Goal: Check status

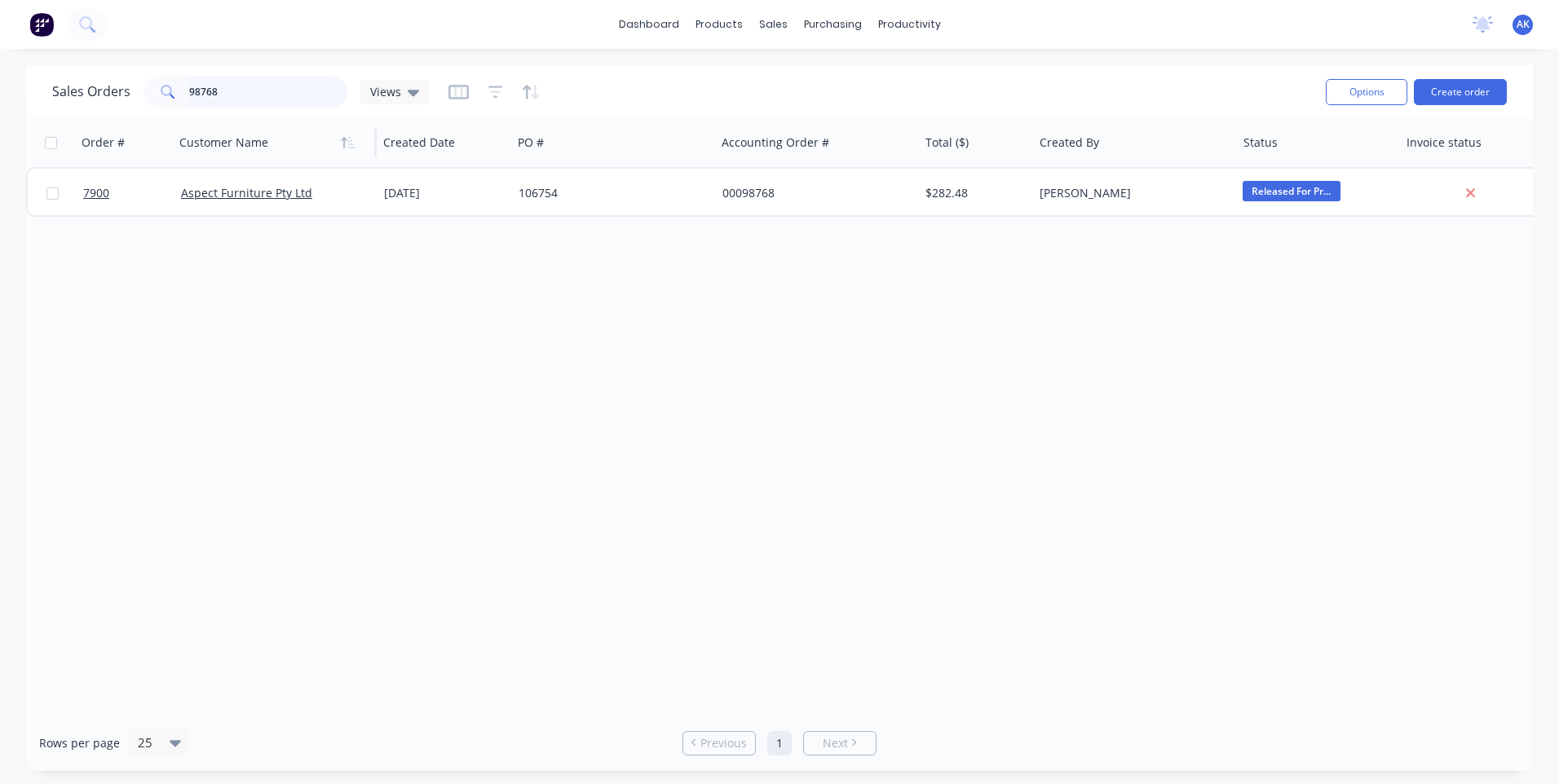
drag, startPoint x: 209, startPoint y: 94, endPoint x: 231, endPoint y: 135, distance: 46.5
click at [209, 94] on input "98768" at bounding box center [269, 92] width 159 height 33
type input "98748"
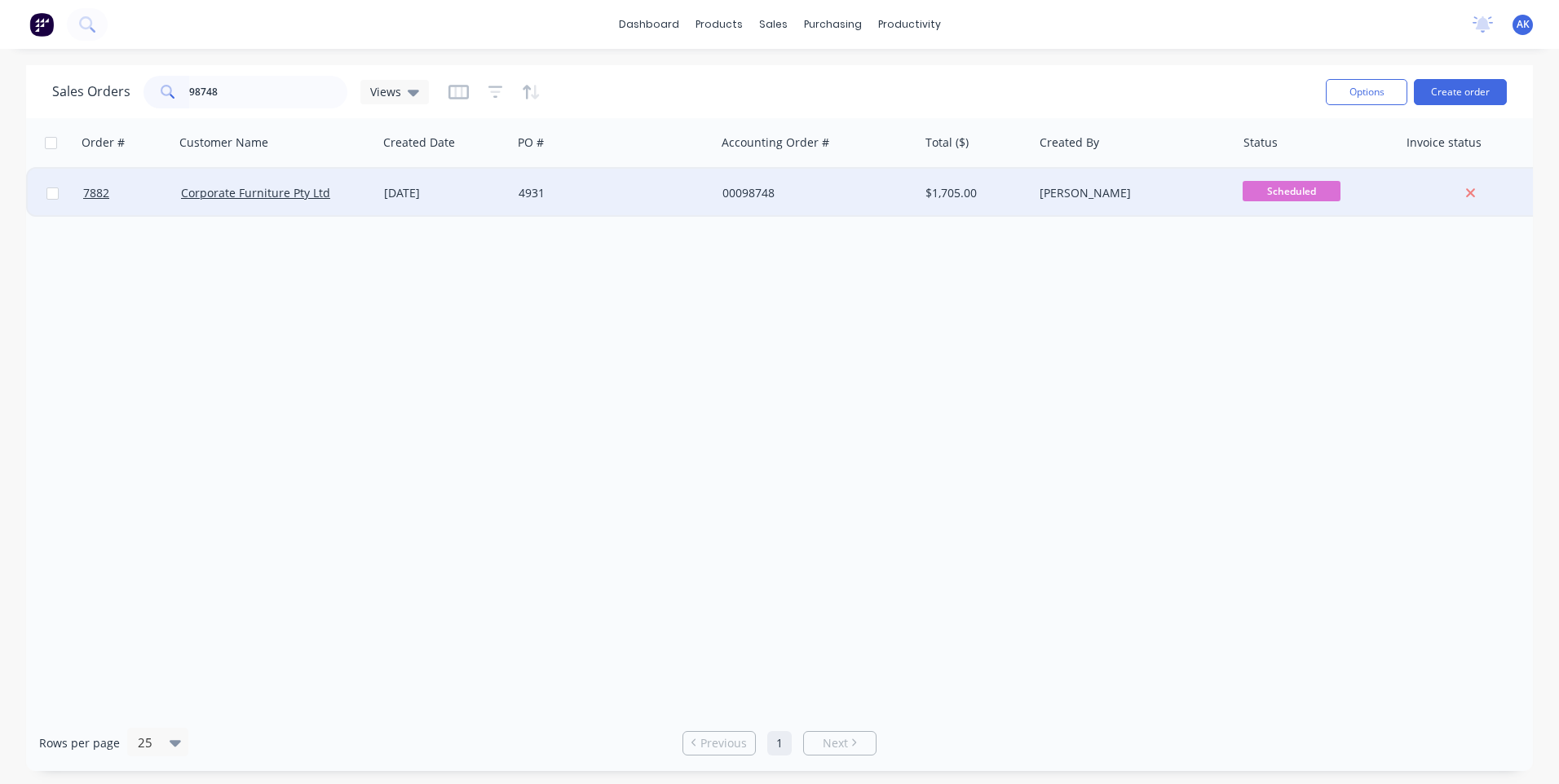
click at [533, 194] on div "4931" at bounding box center [608, 193] width 181 height 16
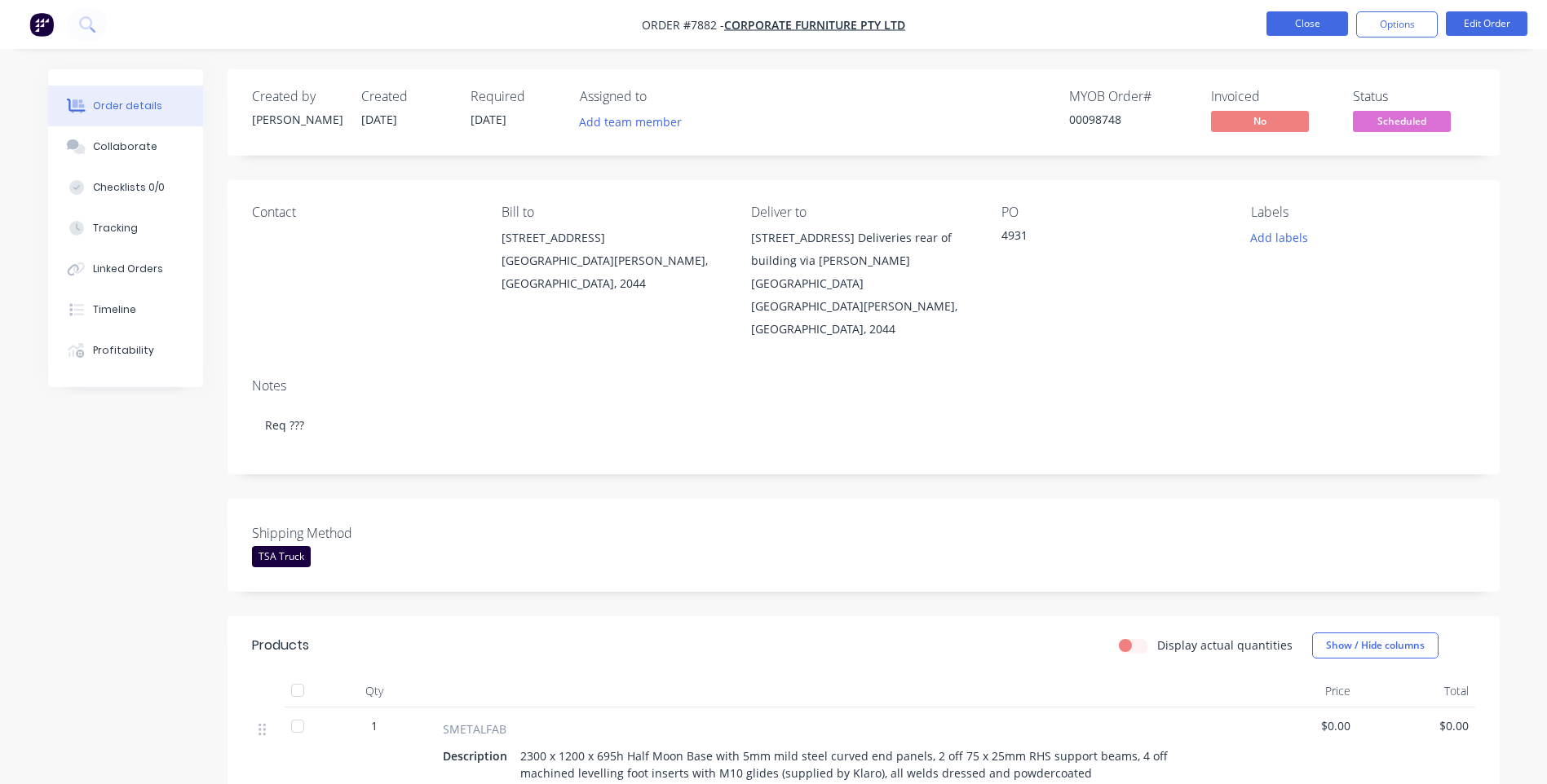
click at [1275, 13] on button "Close" at bounding box center [1307, 23] width 82 height 25
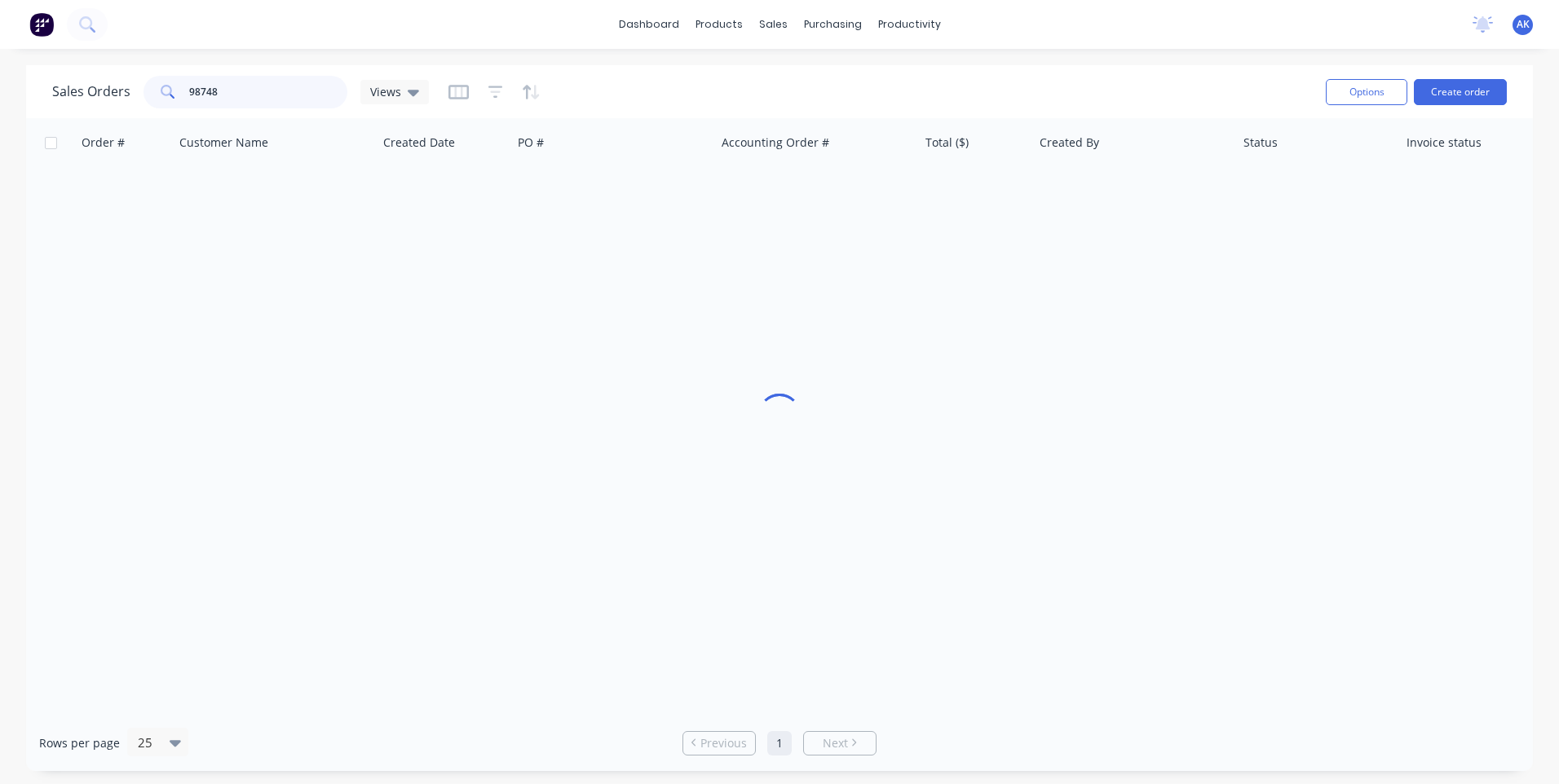
drag, startPoint x: 218, startPoint y: 89, endPoint x: 199, endPoint y: 102, distance: 23.0
click at [199, 102] on input "98748" at bounding box center [269, 92] width 159 height 33
click at [235, 93] on input "98698" at bounding box center [269, 92] width 159 height 33
drag, startPoint x: 222, startPoint y: 93, endPoint x: 199, endPoint y: 89, distance: 23.3
click at [200, 98] on input "98683" at bounding box center [269, 92] width 159 height 33
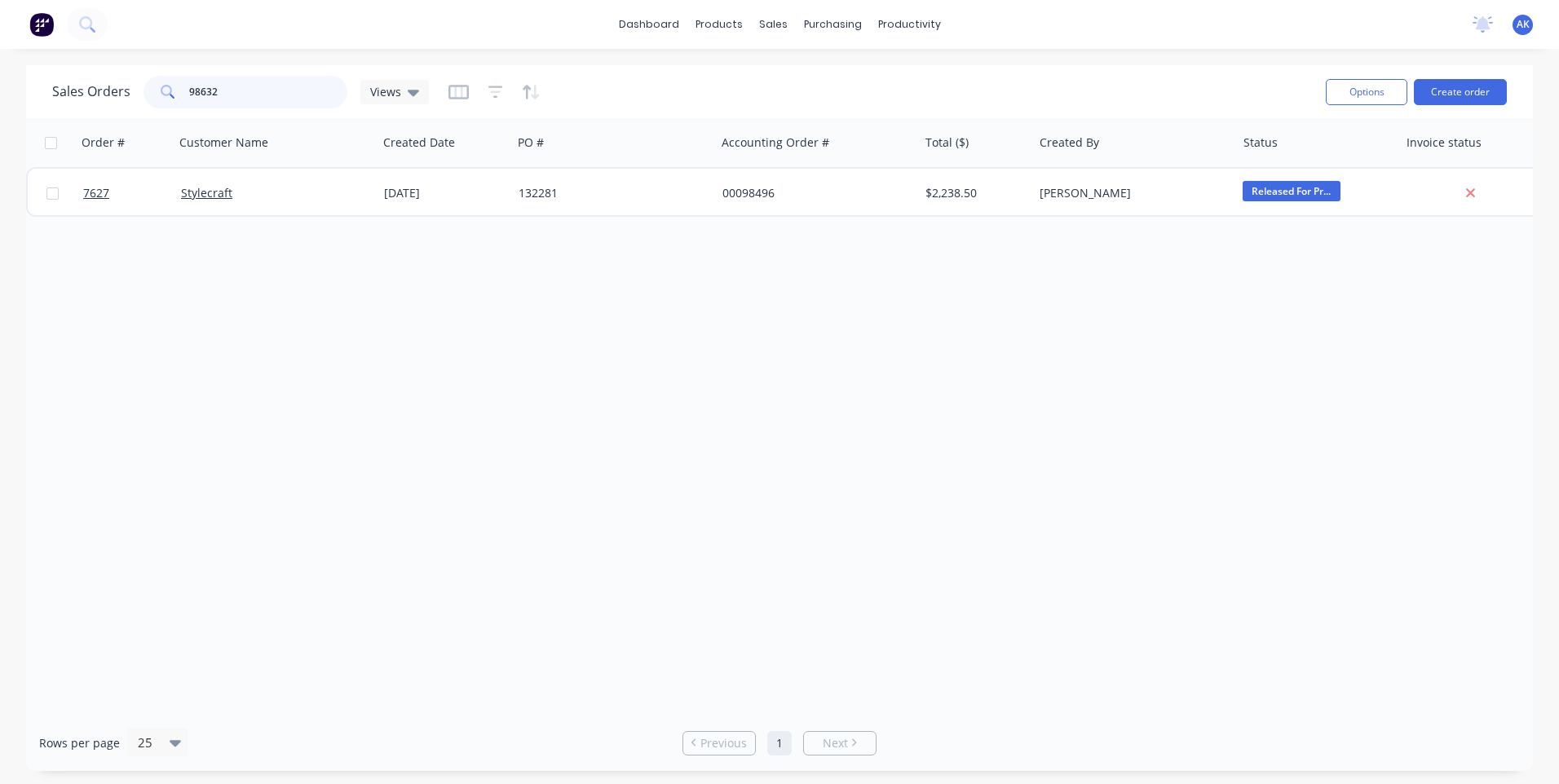
type input "98632"
